Goal: Use online tool/utility: Utilize a website feature to perform a specific function

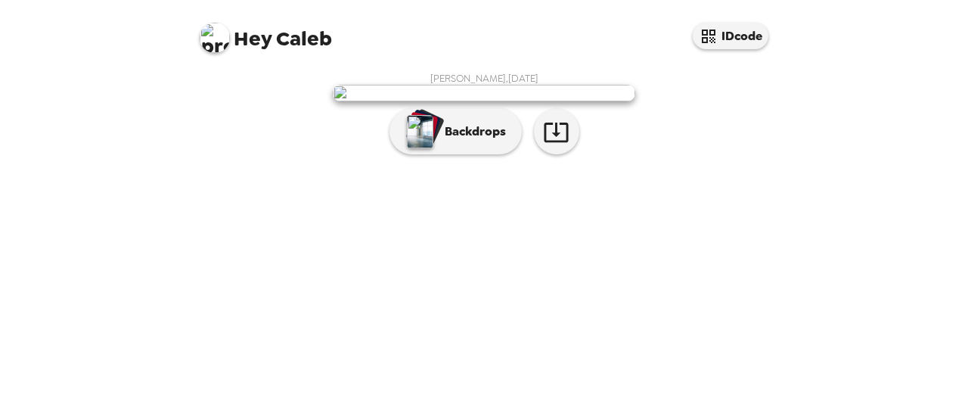
scroll to position [129, 0]
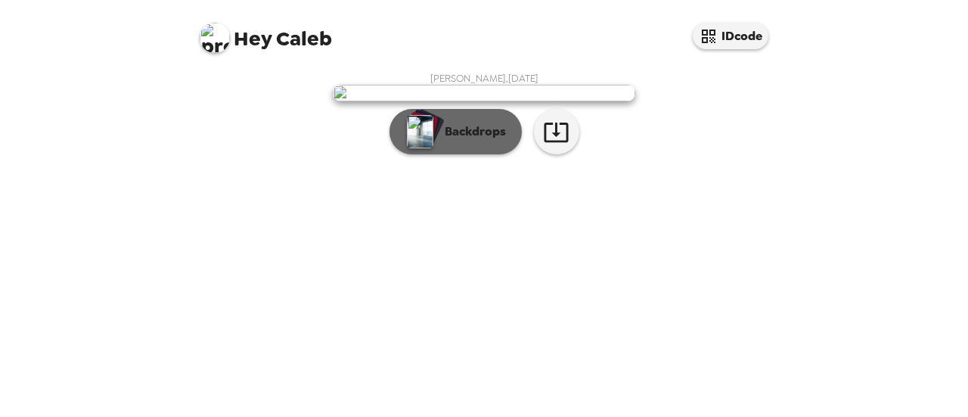
click at [452, 141] on p "Backdrops" at bounding box center [471, 131] width 69 height 18
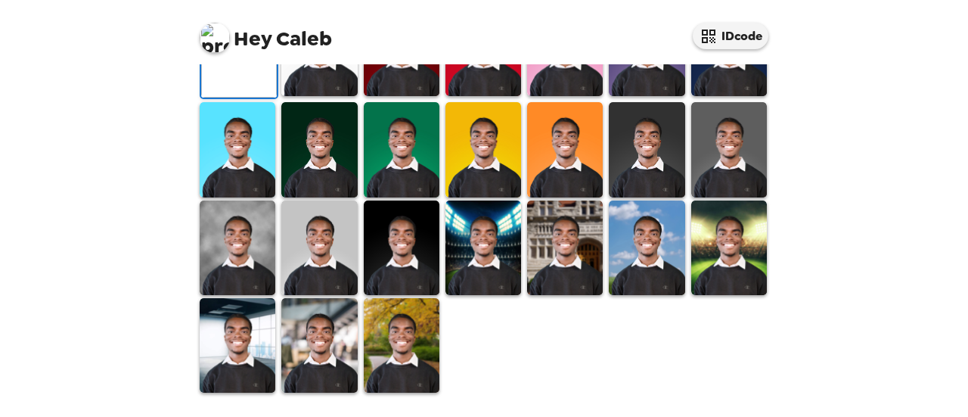
scroll to position [263, 0]
click at [656, 96] on img at bounding box center [647, 49] width 76 height 95
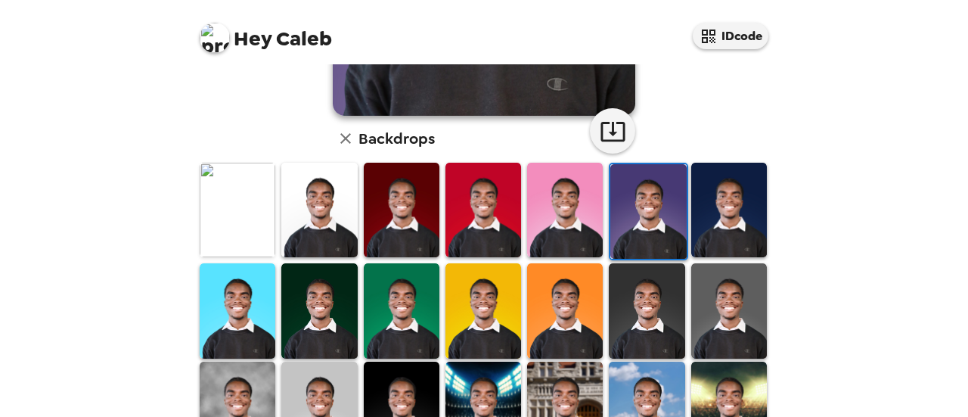
scroll to position [348, 0]
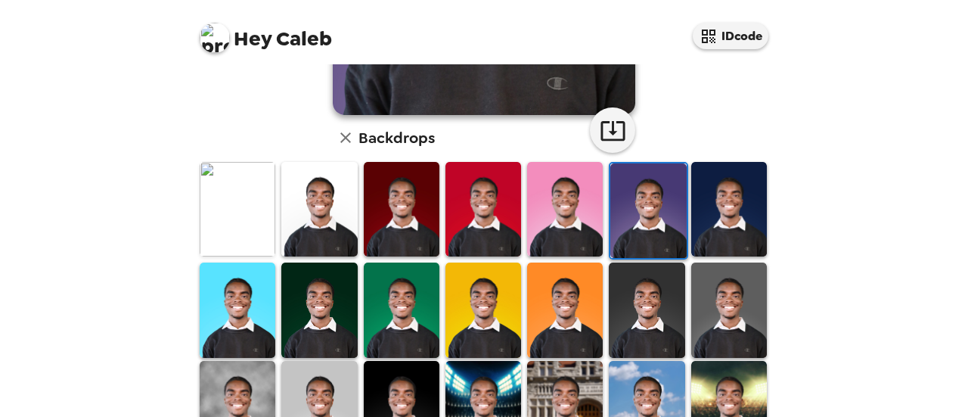
click at [720, 323] on img at bounding box center [729, 309] width 76 height 95
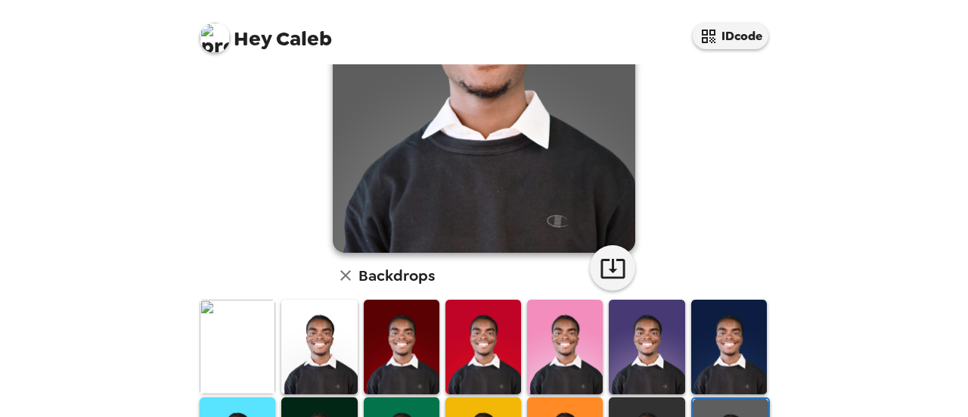
scroll to position [451, 0]
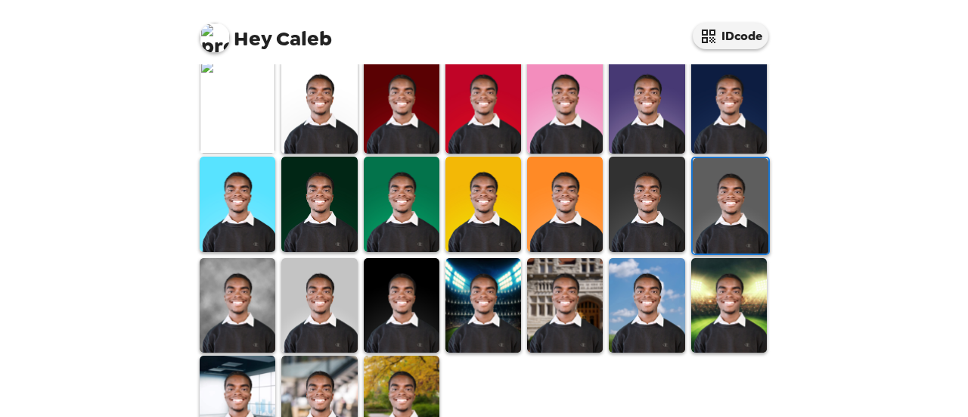
click at [386, 288] on img at bounding box center [402, 305] width 76 height 95
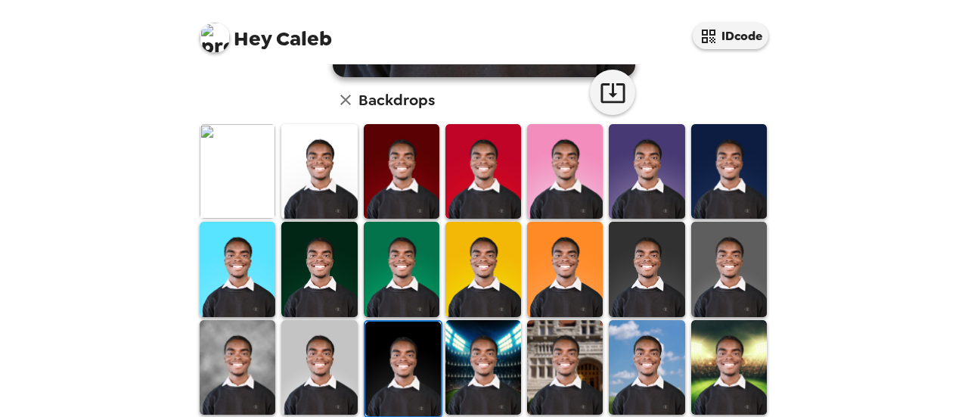
scroll to position [385, 0]
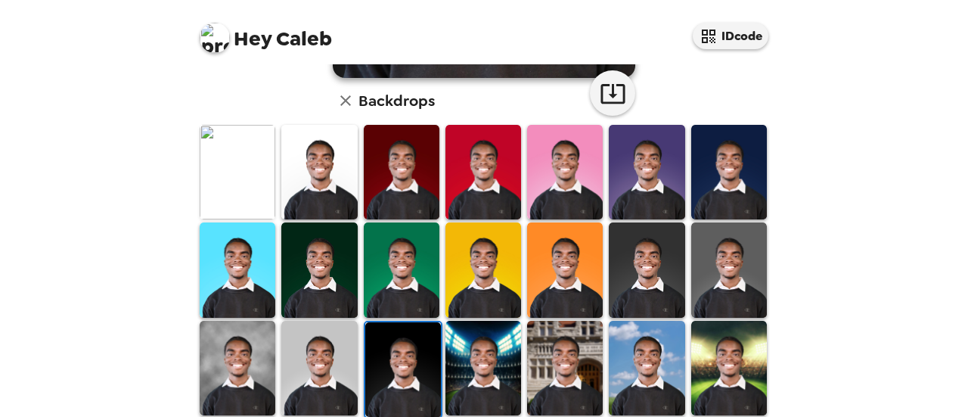
click at [618, 172] on img at bounding box center [647, 172] width 76 height 95
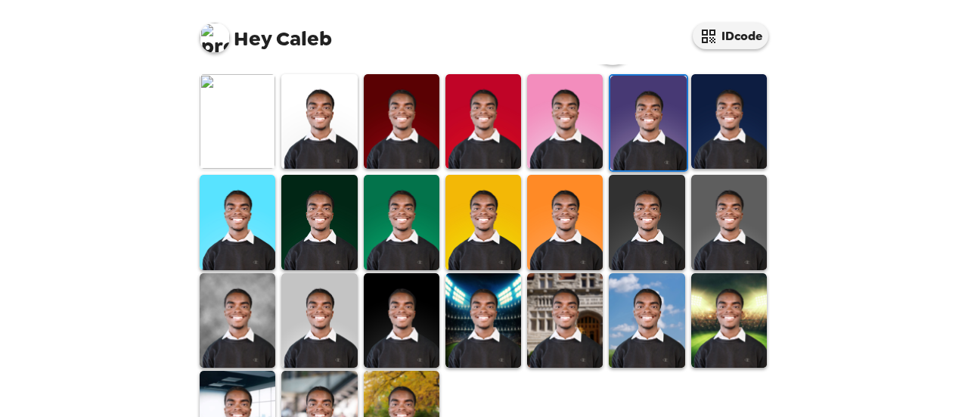
scroll to position [436, 0]
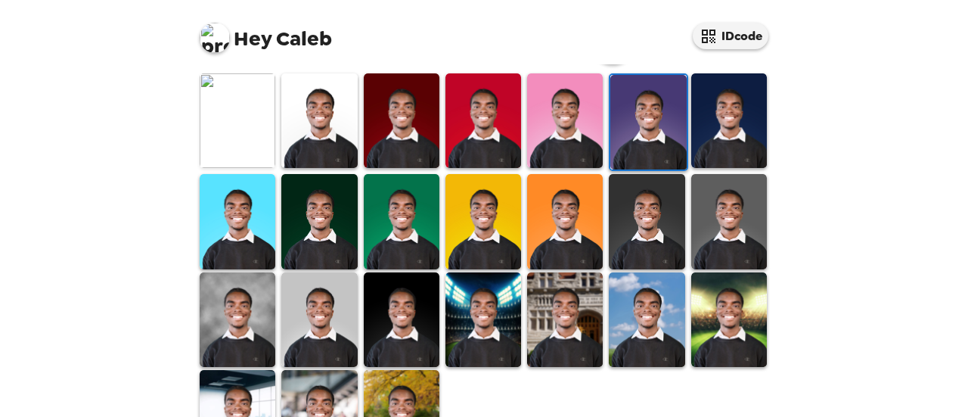
click at [343, 333] on img at bounding box center [319, 319] width 76 height 95
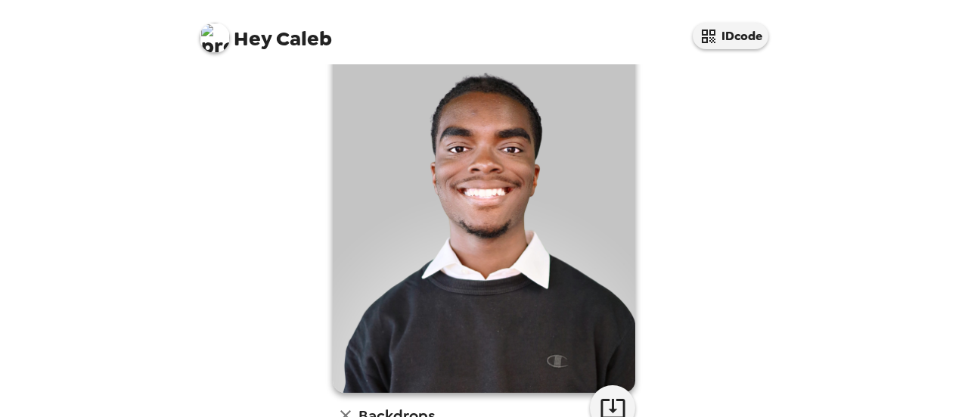
scroll to position [70, 0]
click at [615, 397] on icon "button" at bounding box center [613, 408] width 26 height 26
